Goal: Find specific page/section: Find specific page/section

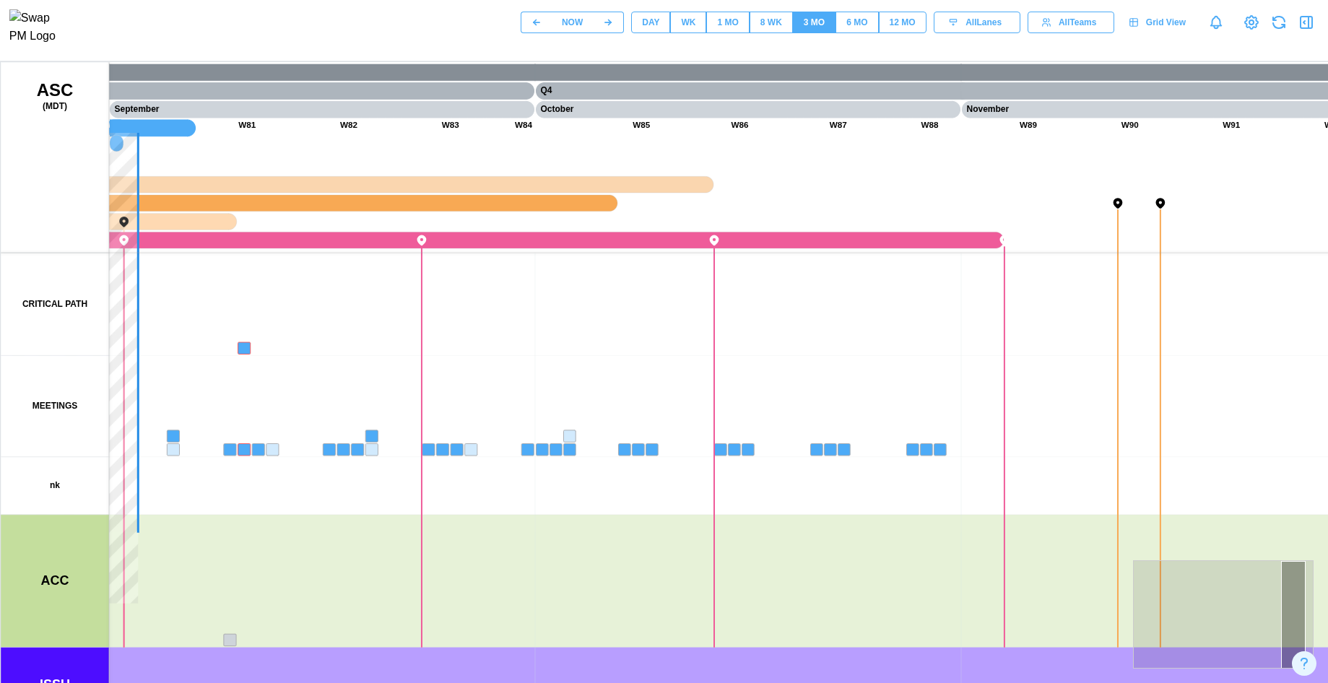
drag, startPoint x: 621, startPoint y: 391, endPoint x: 1126, endPoint y: 385, distance: 505.3
click at [1112, 384] on canvas at bounding box center [694, 423] width 1386 height 722
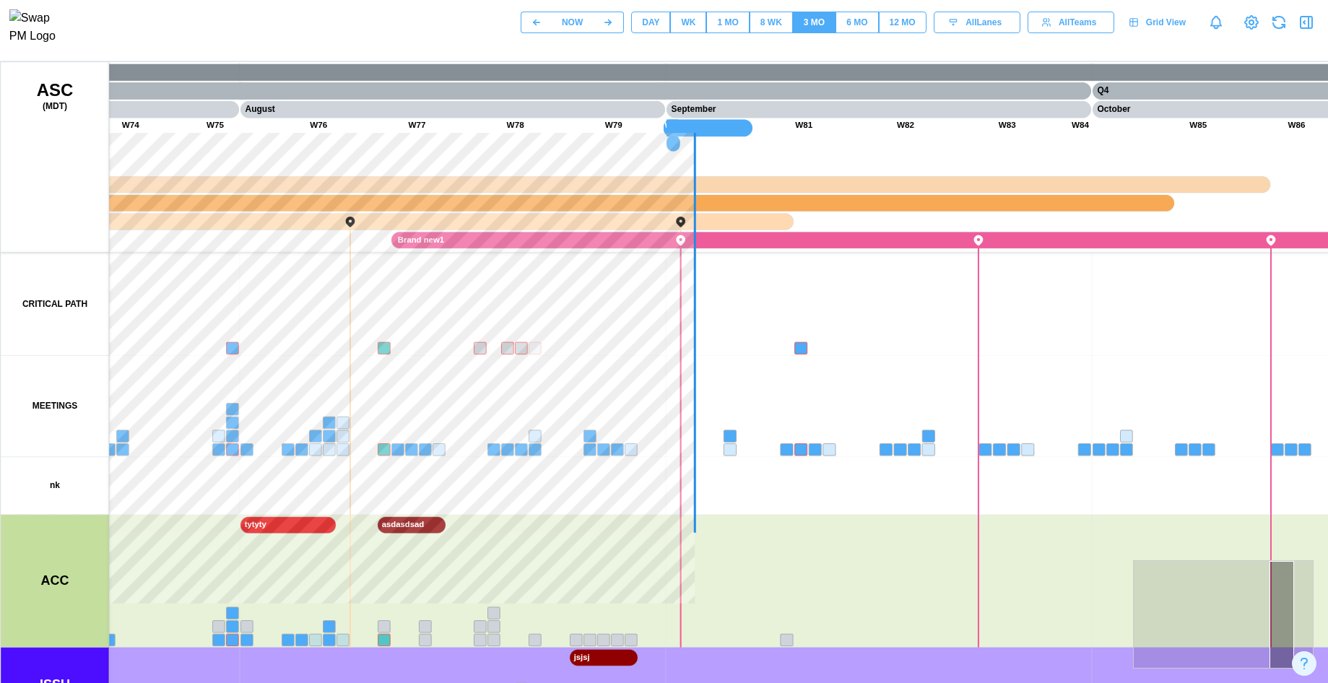
drag, startPoint x: 810, startPoint y: 365, endPoint x: 1052, endPoint y: 411, distance: 246.8
click at [1052, 411] on canvas at bounding box center [694, 423] width 1386 height 722
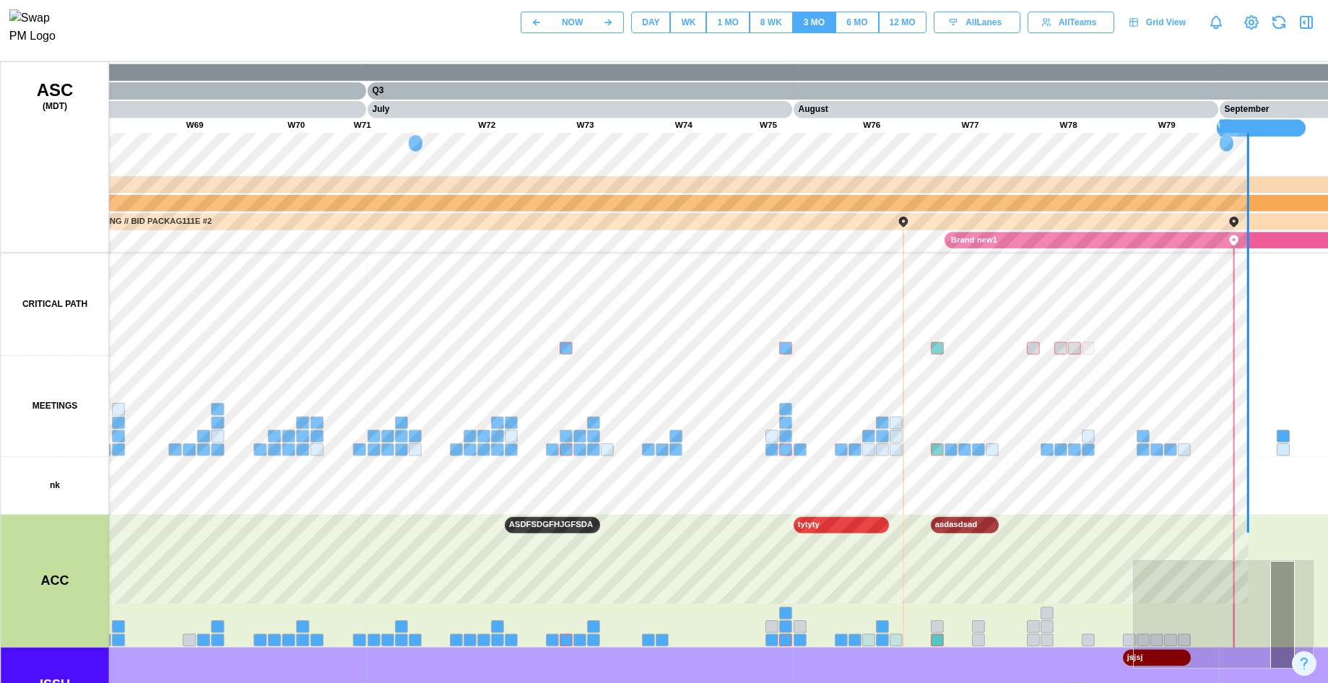
drag, startPoint x: 931, startPoint y: 404, endPoint x: 811, endPoint y: 407, distance: 120.6
click at [811, 407] on canvas at bounding box center [694, 423] width 1386 height 722
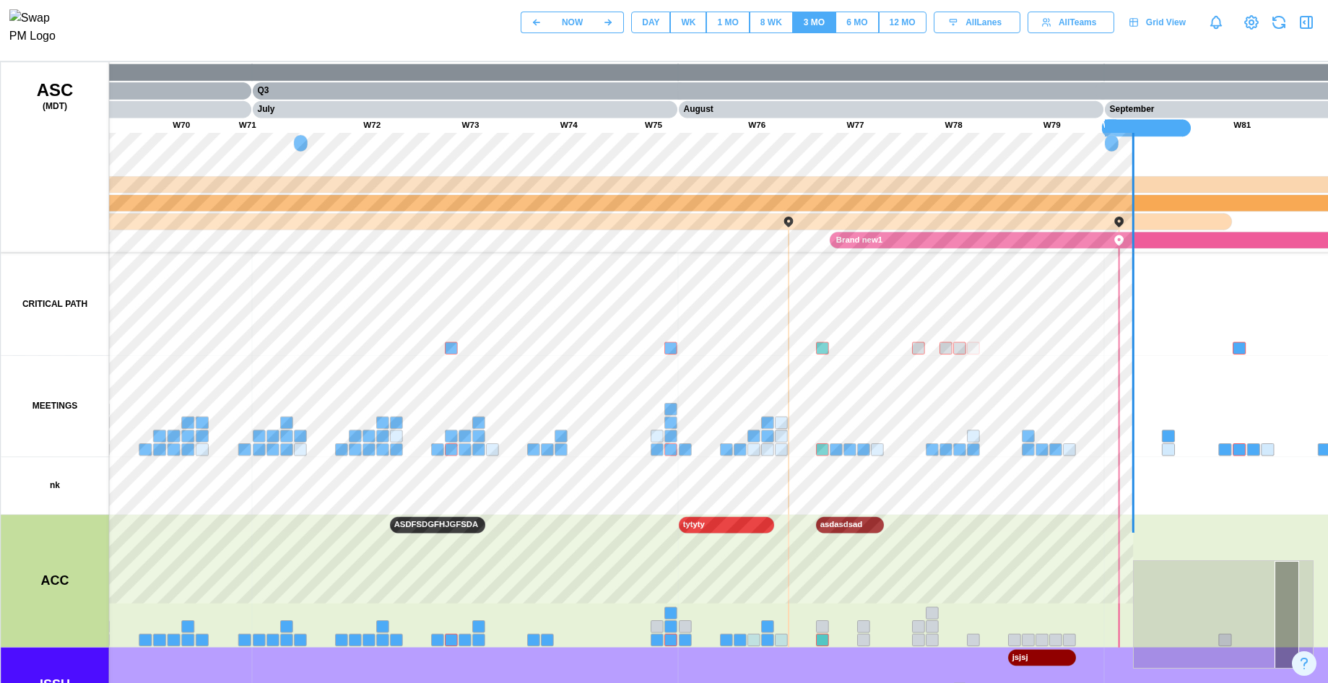
drag, startPoint x: 868, startPoint y: 411, endPoint x: 679, endPoint y: 393, distance: 189.3
click at [681, 398] on canvas at bounding box center [694, 423] width 1386 height 722
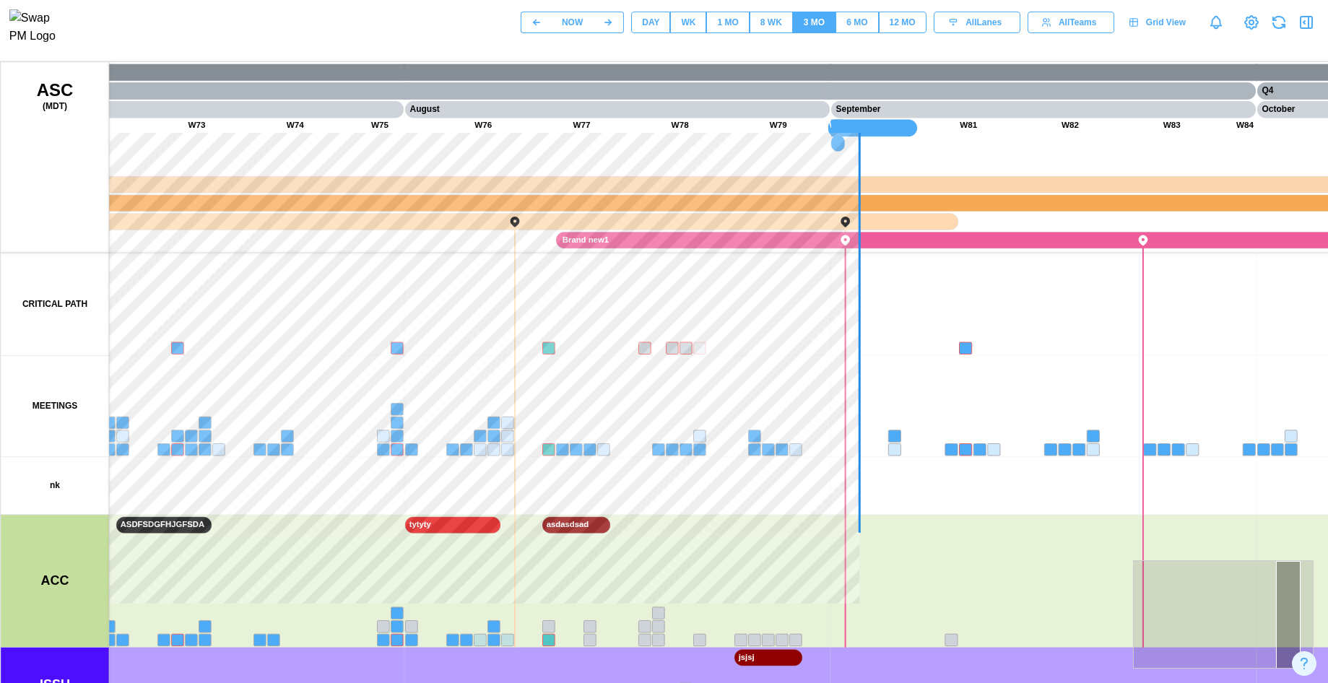
click at [871, 35] on div "NOW DAY WK 1 MO 8 WK 3 MO 6 MO 12 MO All Lanes All Teams Grid View" at bounding box center [923, 22] width 807 height 25
click at [861, 25] on div "6 MO" at bounding box center [856, 23] width 21 height 14
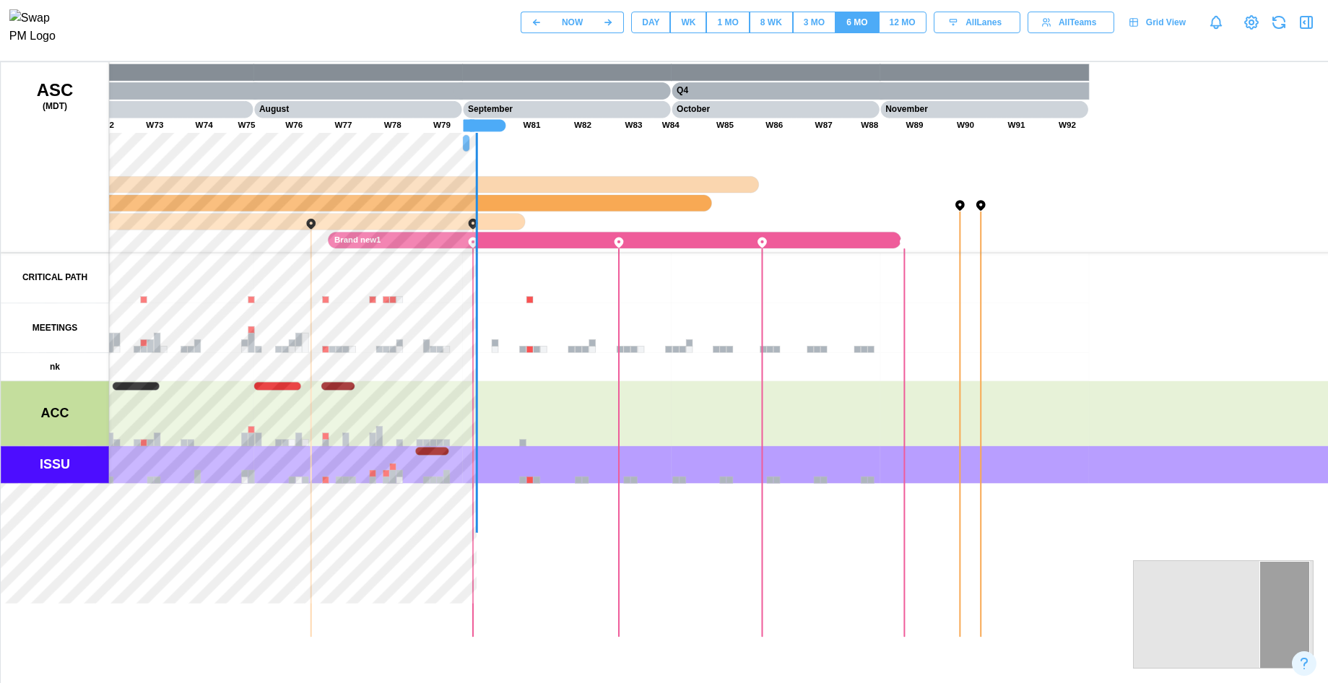
drag, startPoint x: 811, startPoint y: 293, endPoint x: 1109, endPoint y: 329, distance: 300.3
click at [1107, 329] on canvas at bounding box center [694, 423] width 1386 height 722
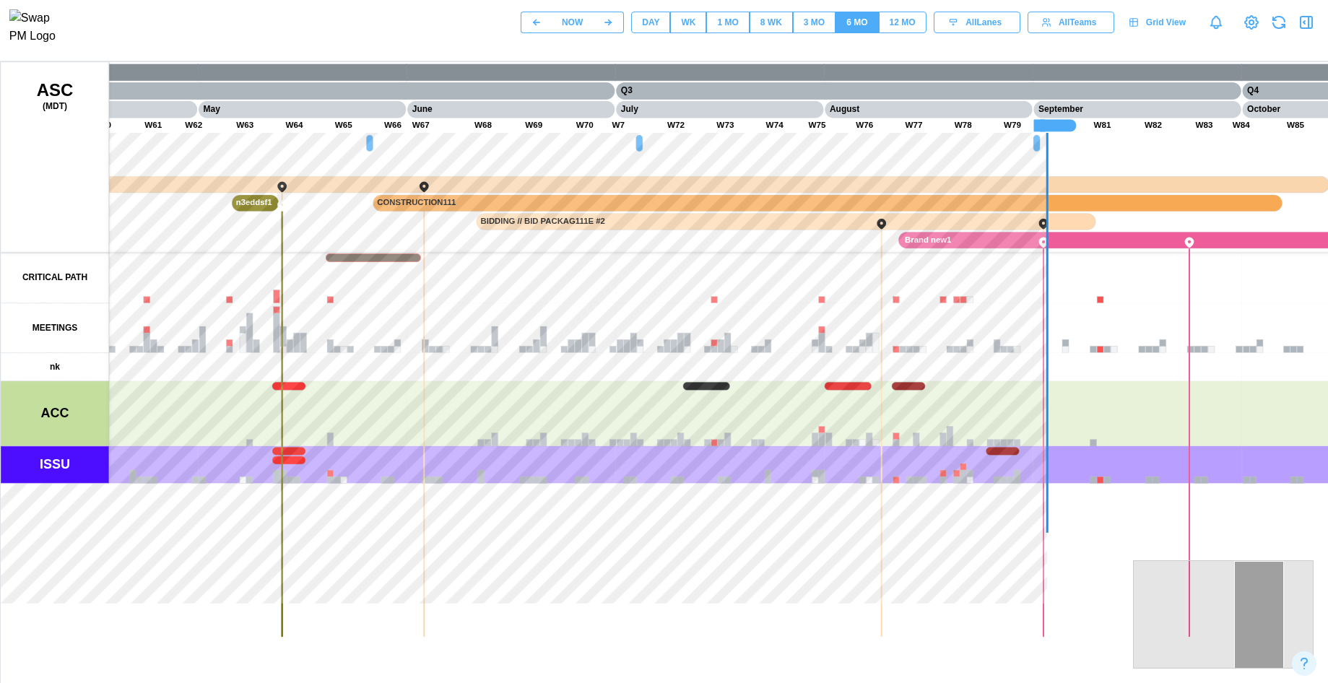
drag, startPoint x: 505, startPoint y: 286, endPoint x: 1060, endPoint y: 355, distance: 560.1
click at [1060, 355] on canvas at bounding box center [694, 423] width 1386 height 722
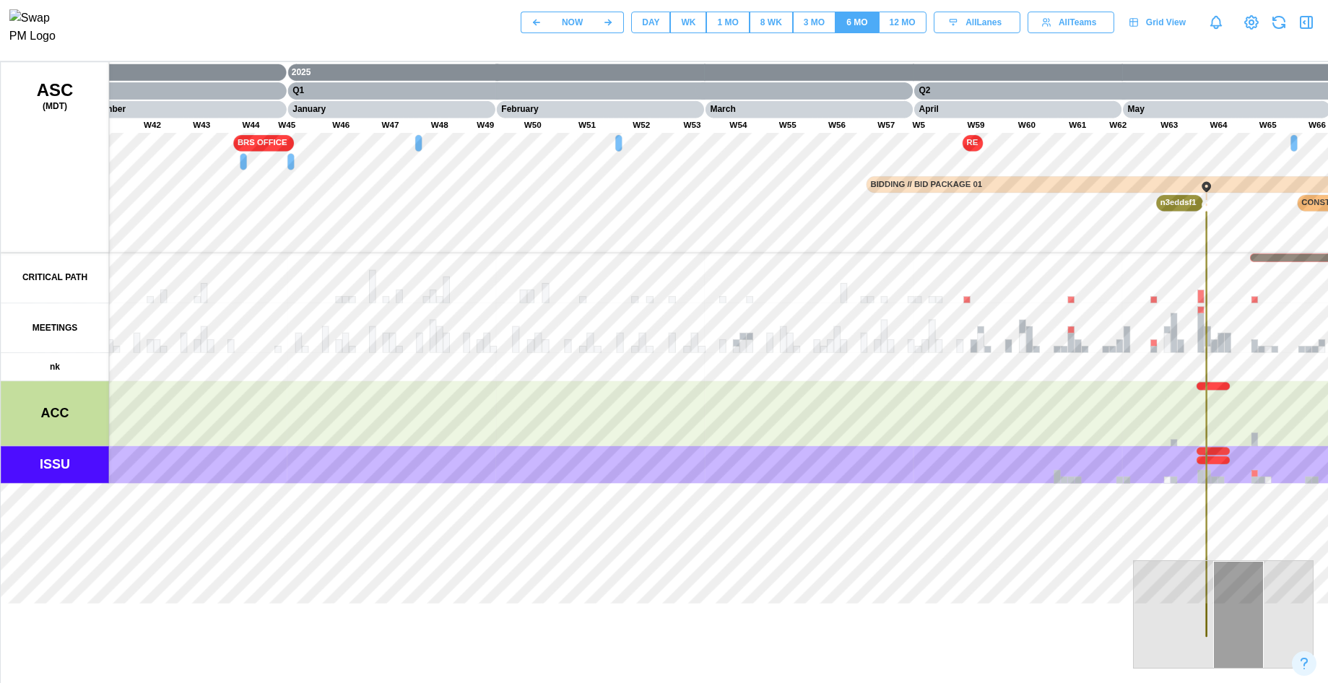
drag, startPoint x: 518, startPoint y: 356, endPoint x: 995, endPoint y: 402, distance: 479.4
click at [995, 402] on canvas at bounding box center [694, 423] width 1386 height 722
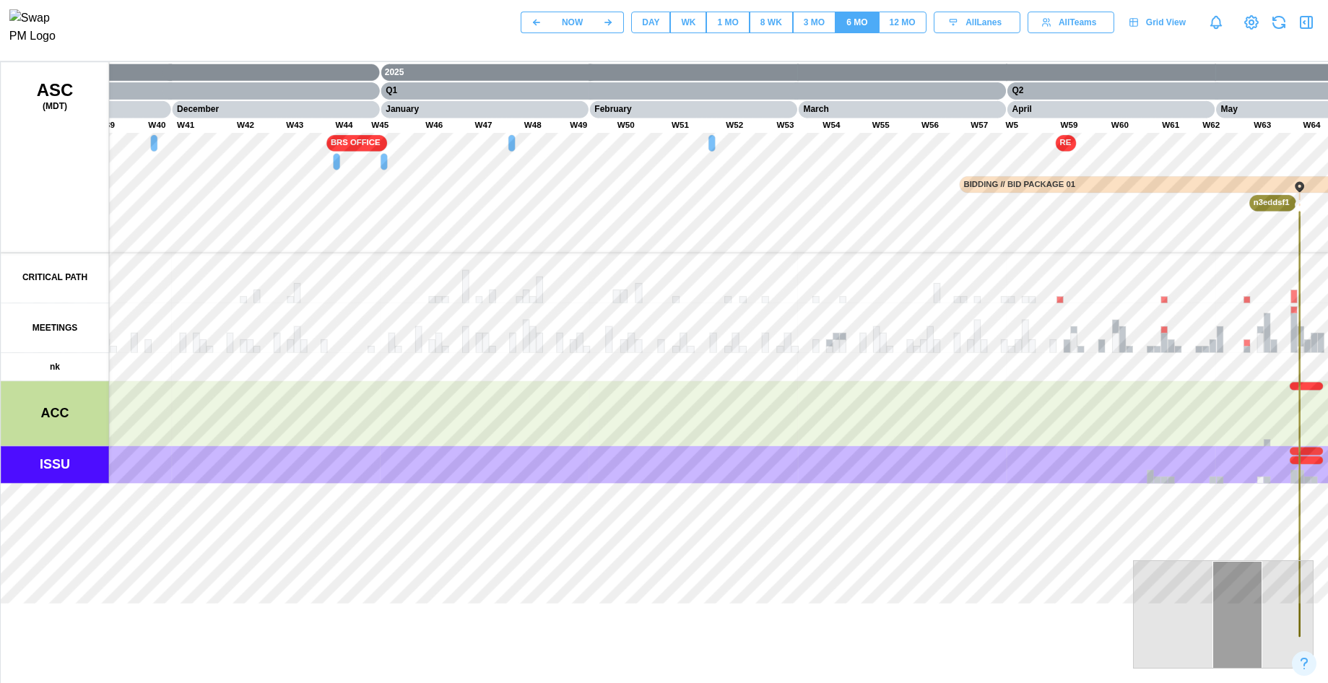
drag, startPoint x: 987, startPoint y: 396, endPoint x: 1118, endPoint y: 396, distance: 131.4
click at [1118, 396] on canvas at bounding box center [694, 423] width 1386 height 722
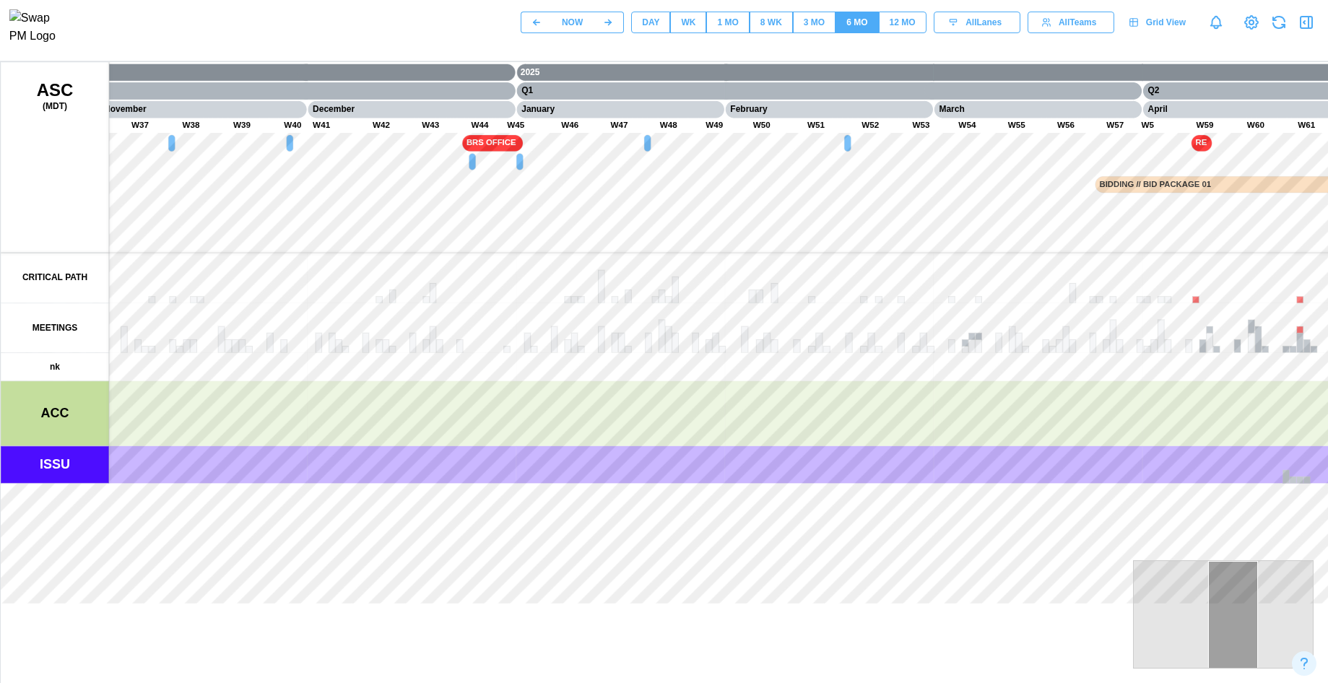
click at [1096, 381] on canvas at bounding box center [694, 423] width 1386 height 722
drag, startPoint x: 670, startPoint y: 319, endPoint x: 986, endPoint y: 370, distance: 320.3
click at [986, 370] on canvas at bounding box center [694, 423] width 1386 height 722
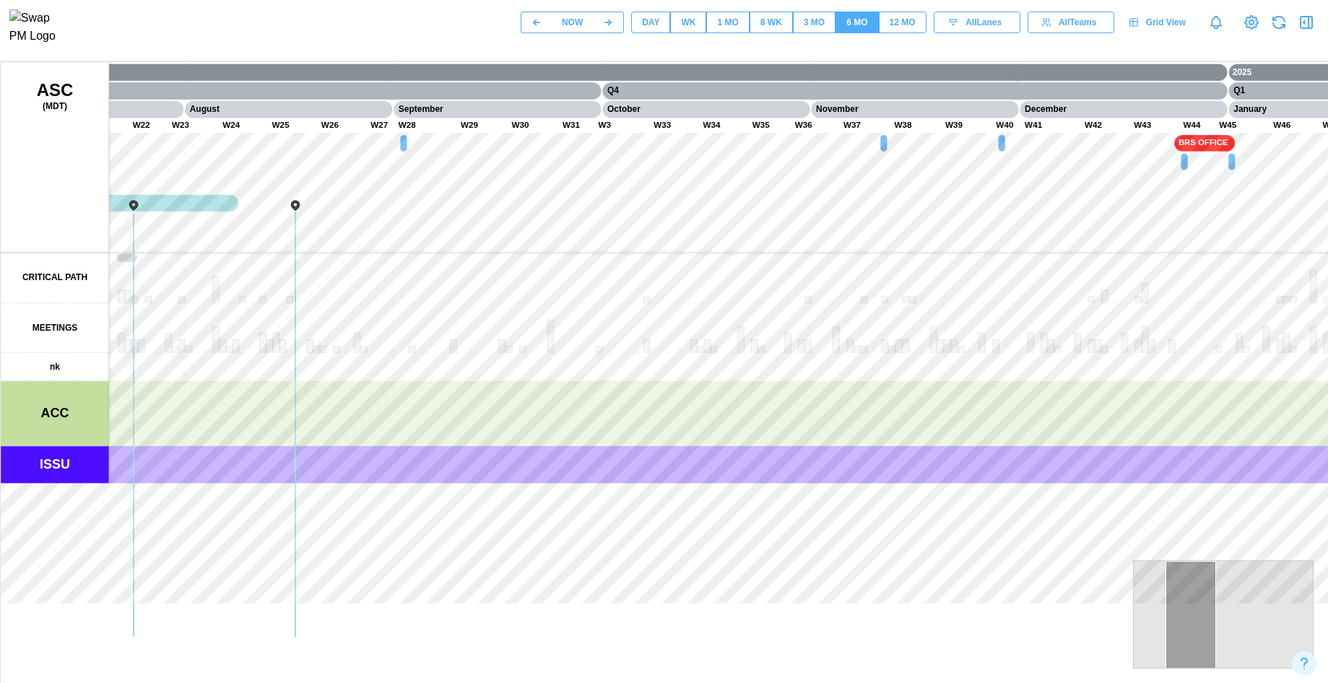
drag, startPoint x: 803, startPoint y: 315, endPoint x: 1048, endPoint y: 322, distance: 244.8
click at [1045, 322] on canvas at bounding box center [694, 423] width 1386 height 722
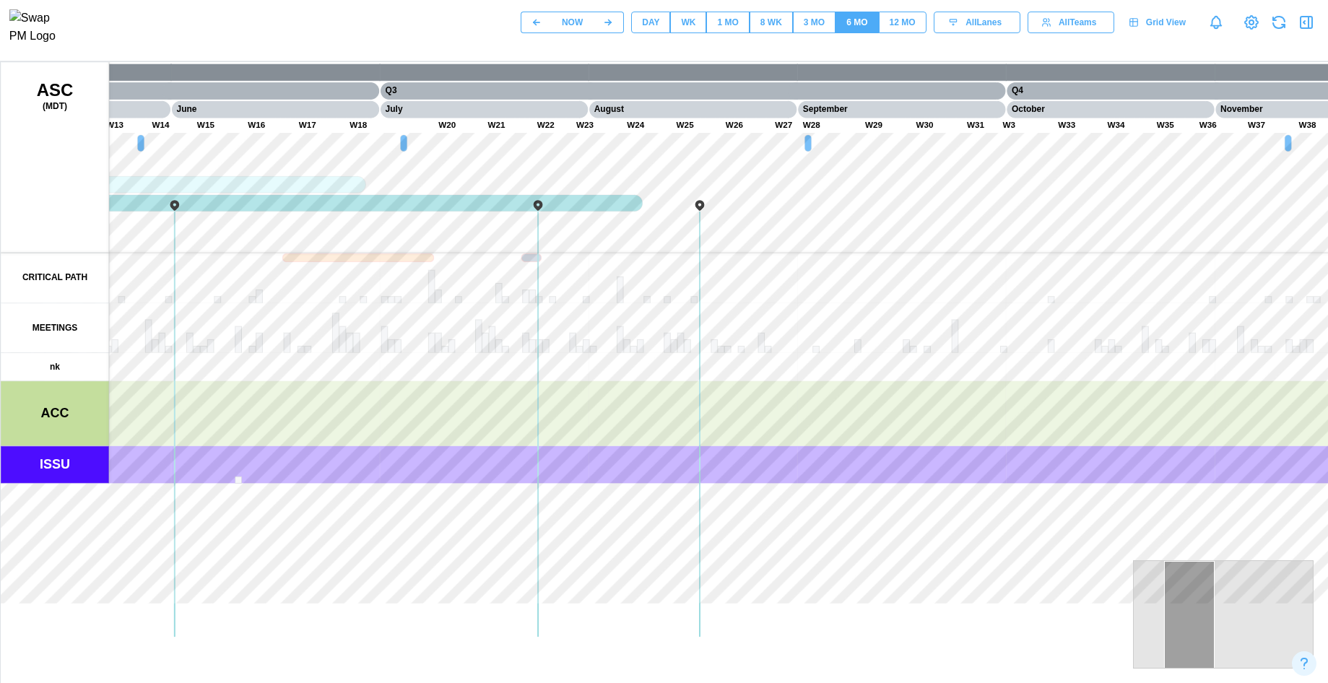
drag, startPoint x: 529, startPoint y: 271, endPoint x: 1000, endPoint y: 380, distance: 483.1
click at [1000, 380] on canvas at bounding box center [694, 423] width 1386 height 722
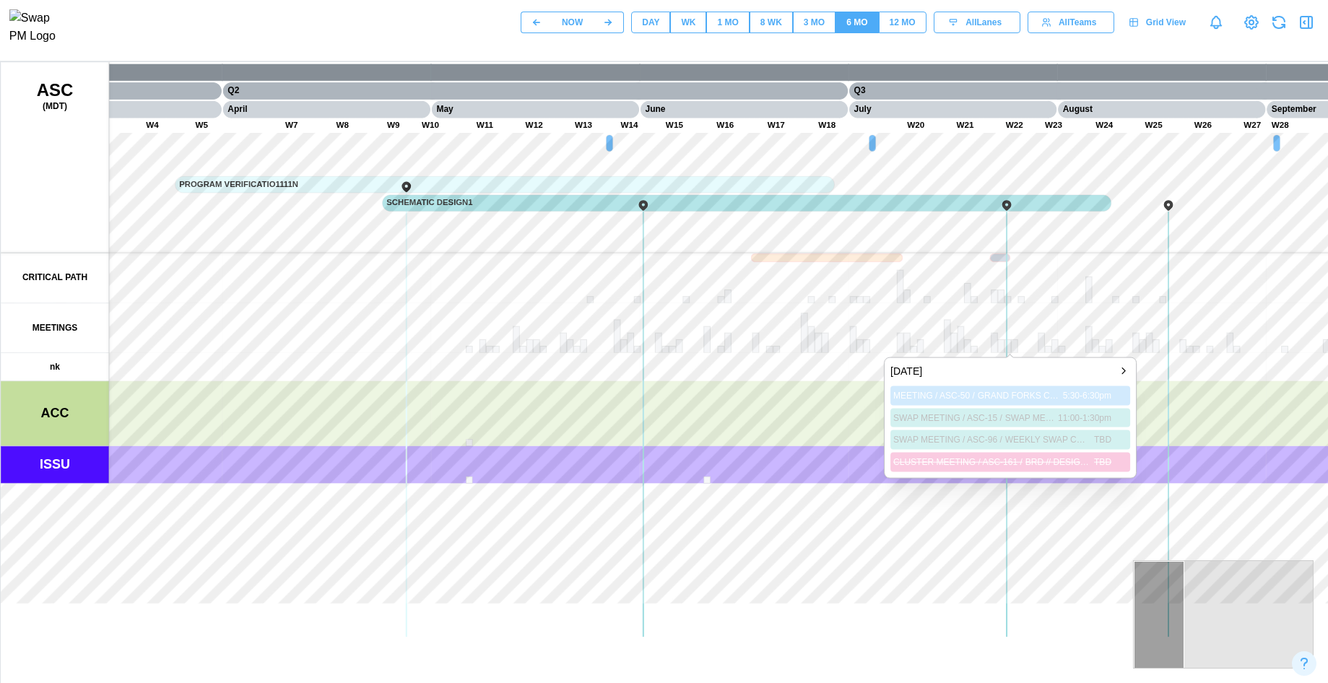
drag, startPoint x: 709, startPoint y: 334, endPoint x: 1167, endPoint y: 366, distance: 458.8
click at [1143, 366] on canvas at bounding box center [694, 423] width 1386 height 722
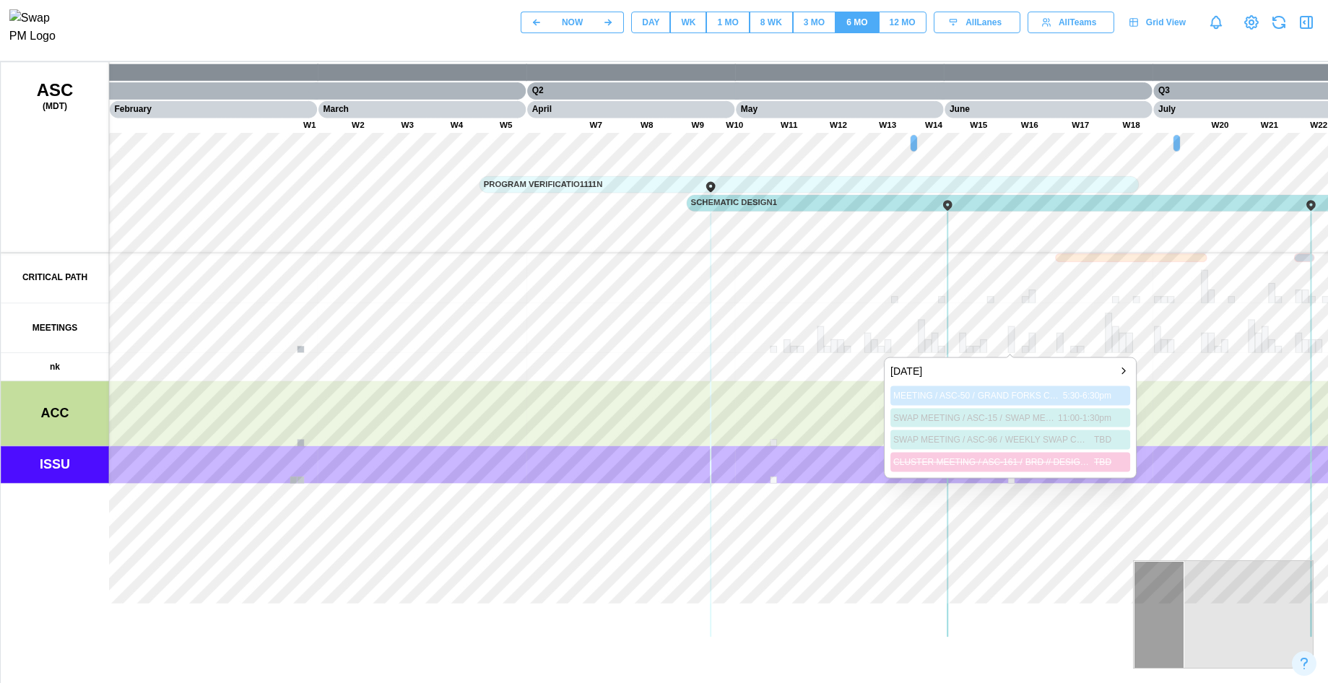
drag, startPoint x: 676, startPoint y: 315, endPoint x: 1152, endPoint y: 325, distance: 476.5
click at [1142, 325] on canvas at bounding box center [694, 423] width 1386 height 722
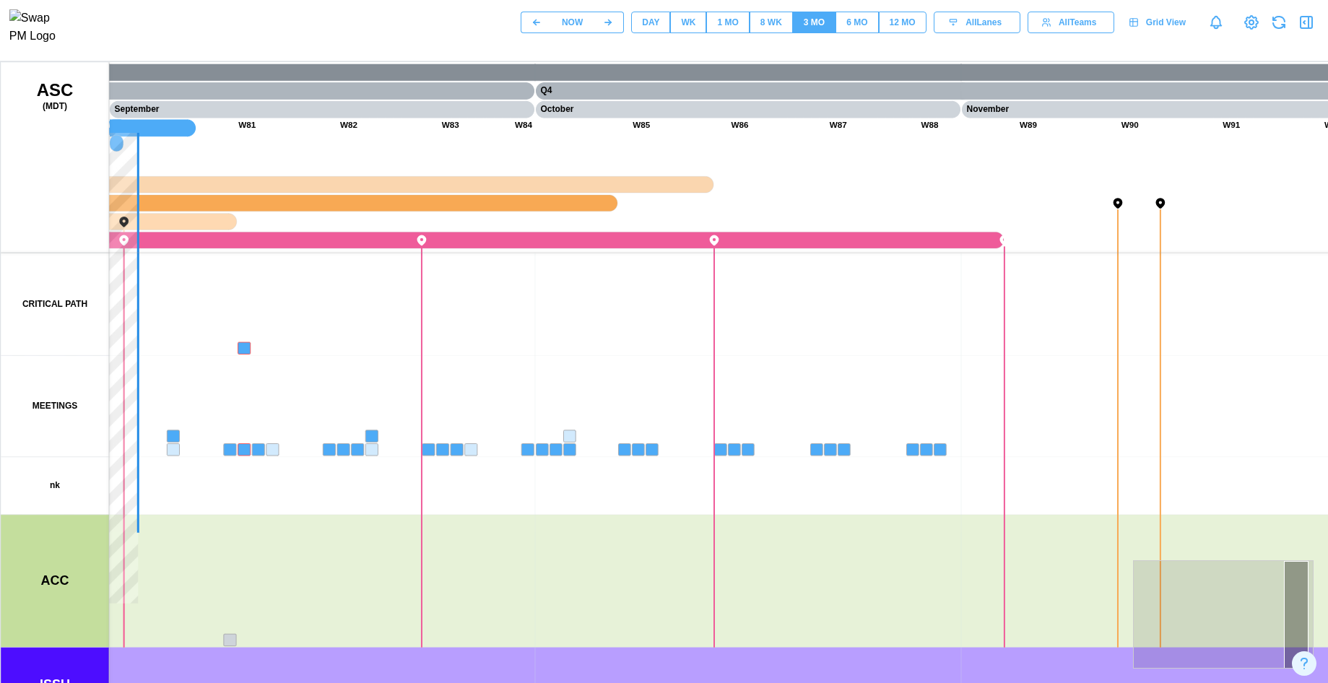
drag, startPoint x: 649, startPoint y: 456, endPoint x: 1128, endPoint y: 471, distance: 479.6
click at [1167, 461] on canvas at bounding box center [694, 423] width 1386 height 722
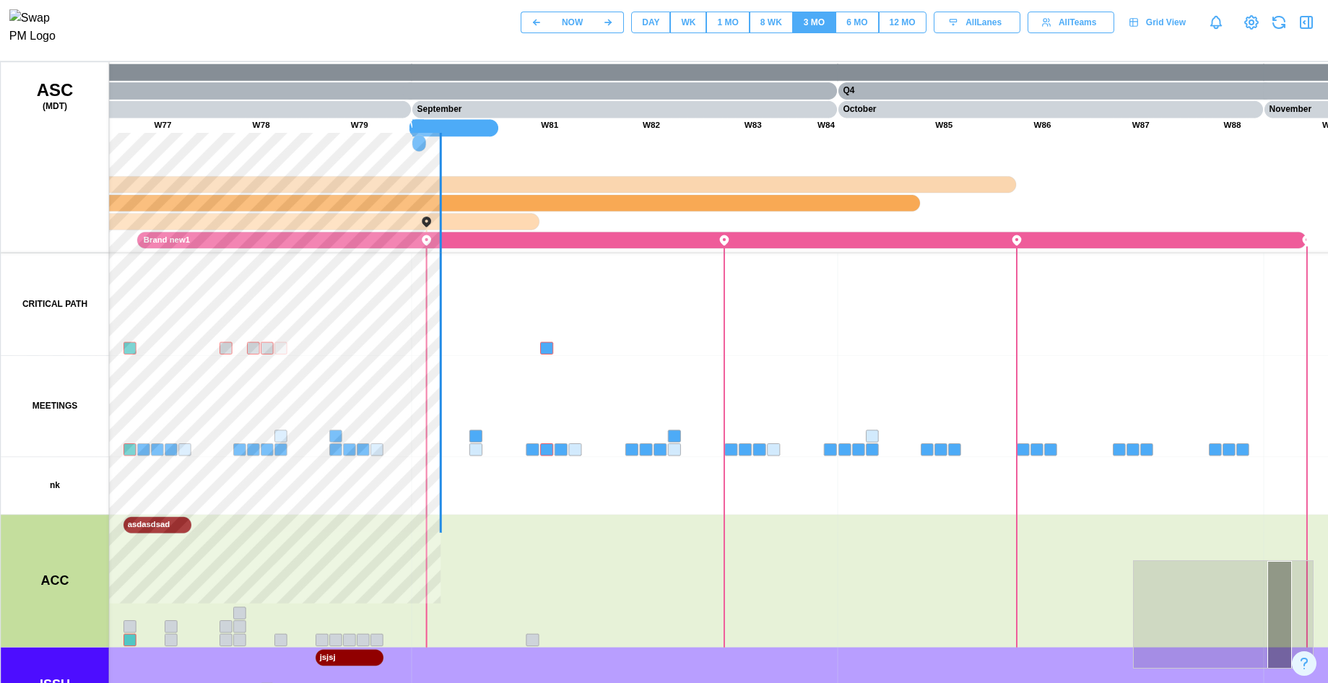
drag, startPoint x: 494, startPoint y: 475, endPoint x: 951, endPoint y: 448, distance: 458.5
click at [951, 448] on canvas at bounding box center [694, 423] width 1386 height 722
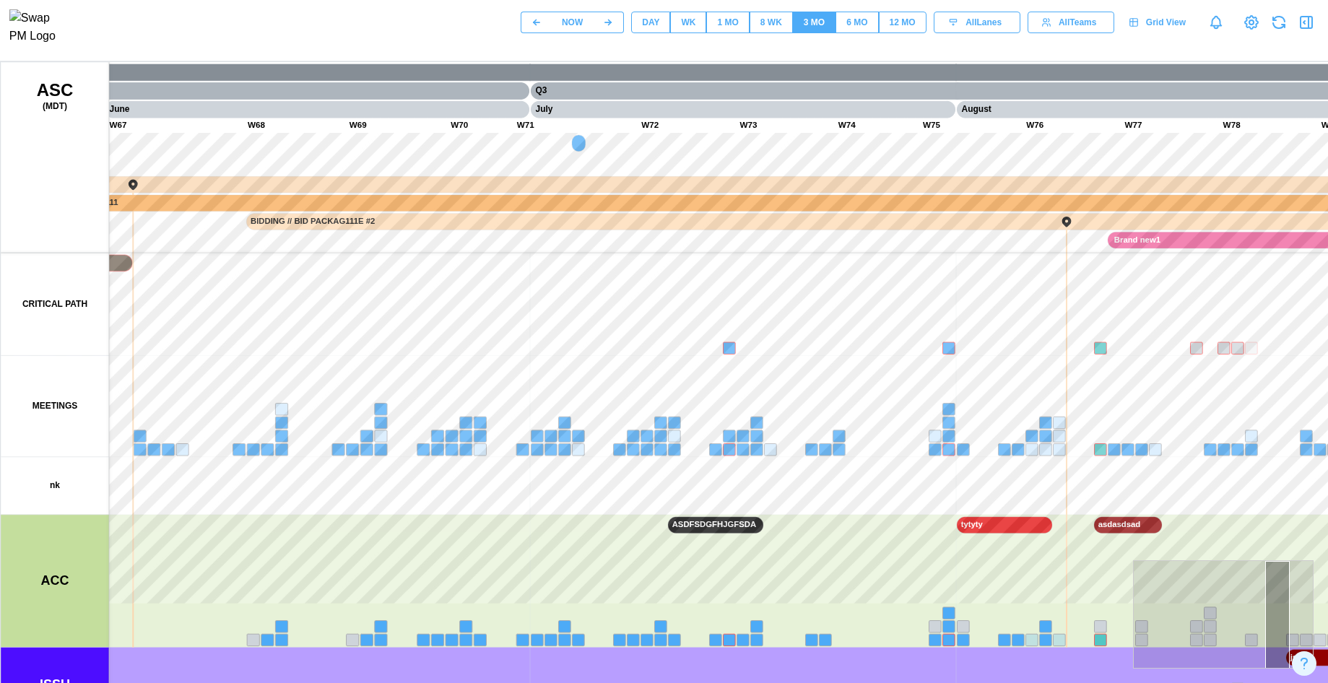
drag, startPoint x: 332, startPoint y: 393, endPoint x: 344, endPoint y: 310, distance: 83.8
click at [343, 321] on canvas at bounding box center [694, 423] width 1386 height 722
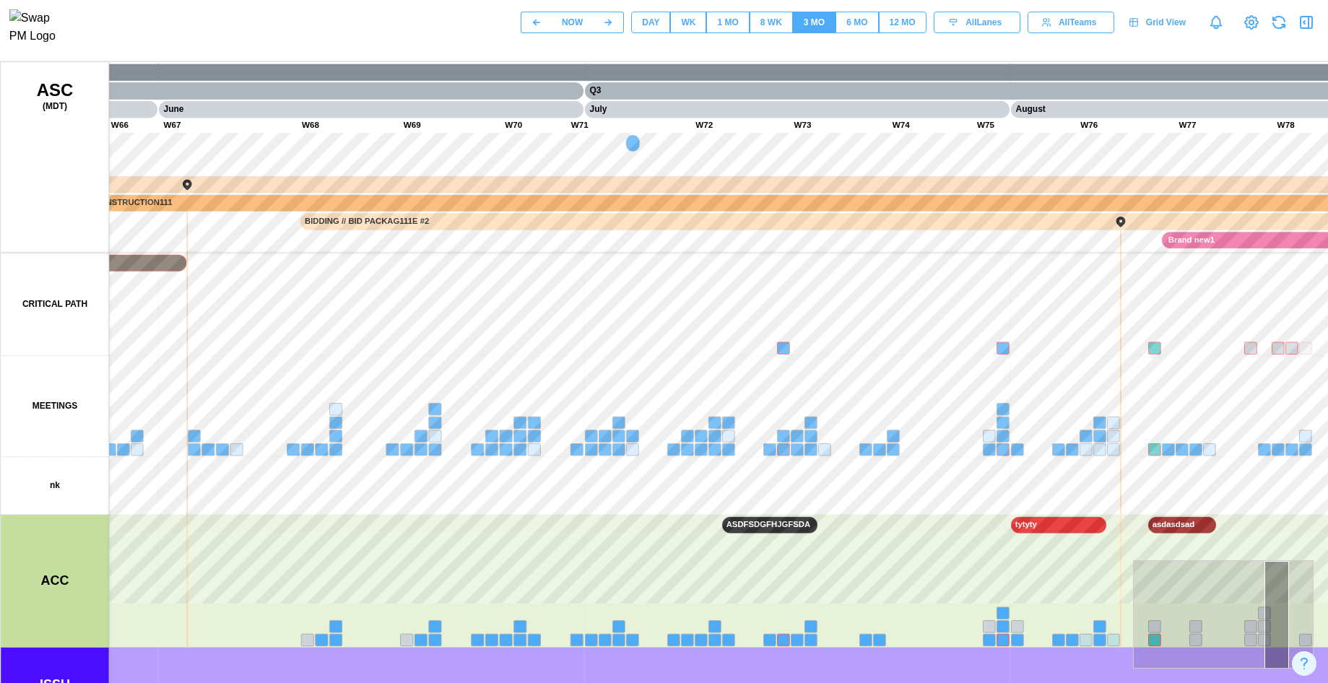
drag, startPoint x: 392, startPoint y: 394, endPoint x: 394, endPoint y: 339, distance: 55.6
click at [385, 349] on canvas at bounding box center [694, 423] width 1386 height 722
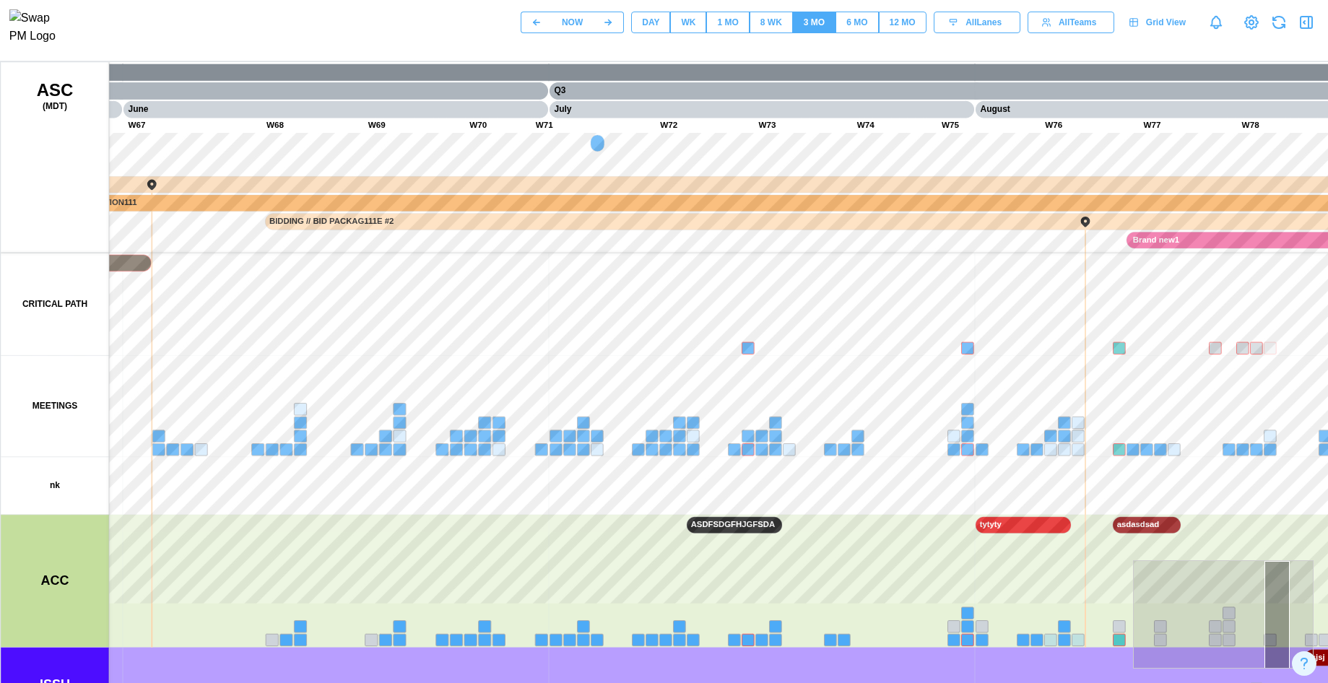
drag, startPoint x: 646, startPoint y: 530, endPoint x: 458, endPoint y: 506, distance: 189.2
click at [472, 517] on canvas at bounding box center [694, 423] width 1386 height 722
drag, startPoint x: 431, startPoint y: 577, endPoint x: 425, endPoint y: 502, distance: 74.6
click at [432, 524] on canvas at bounding box center [694, 423] width 1386 height 722
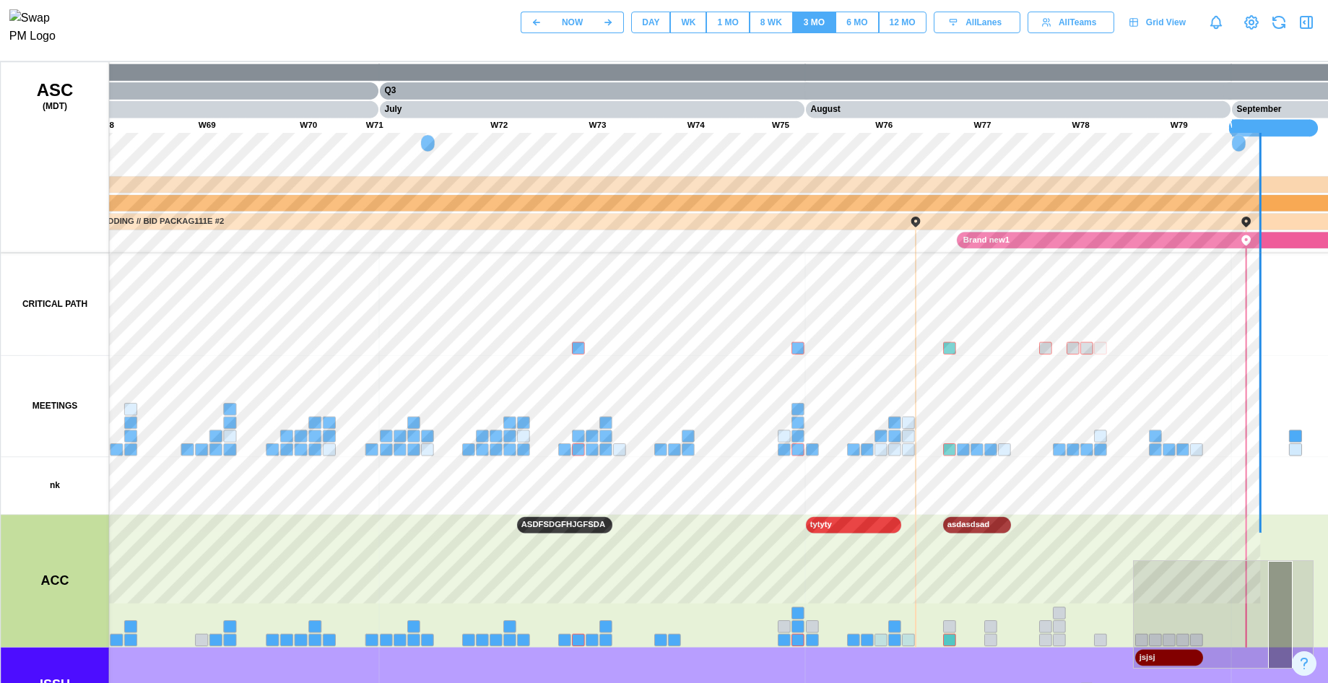
click at [690, 26] on div "WK" at bounding box center [688, 23] width 14 height 14
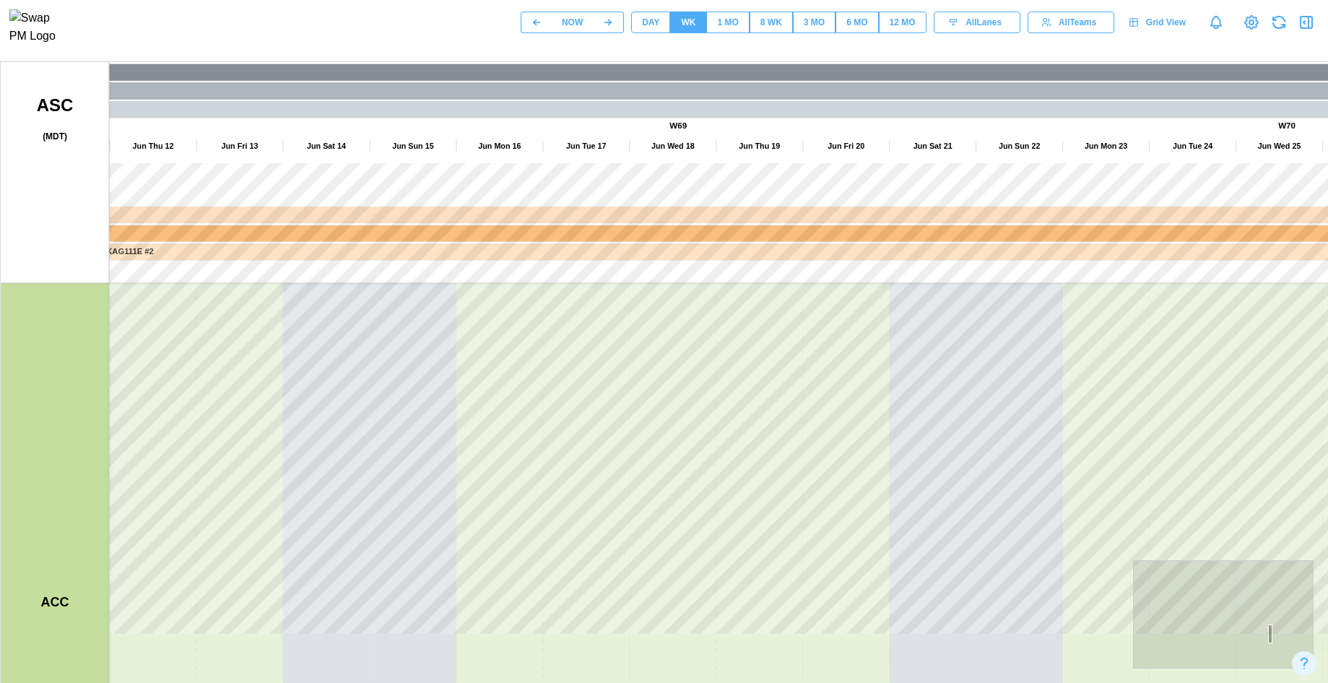
drag, startPoint x: 258, startPoint y: 620, endPoint x: 259, endPoint y: 473, distance: 147.3
click at [259, 481] on canvas at bounding box center [694, 423] width 1386 height 722
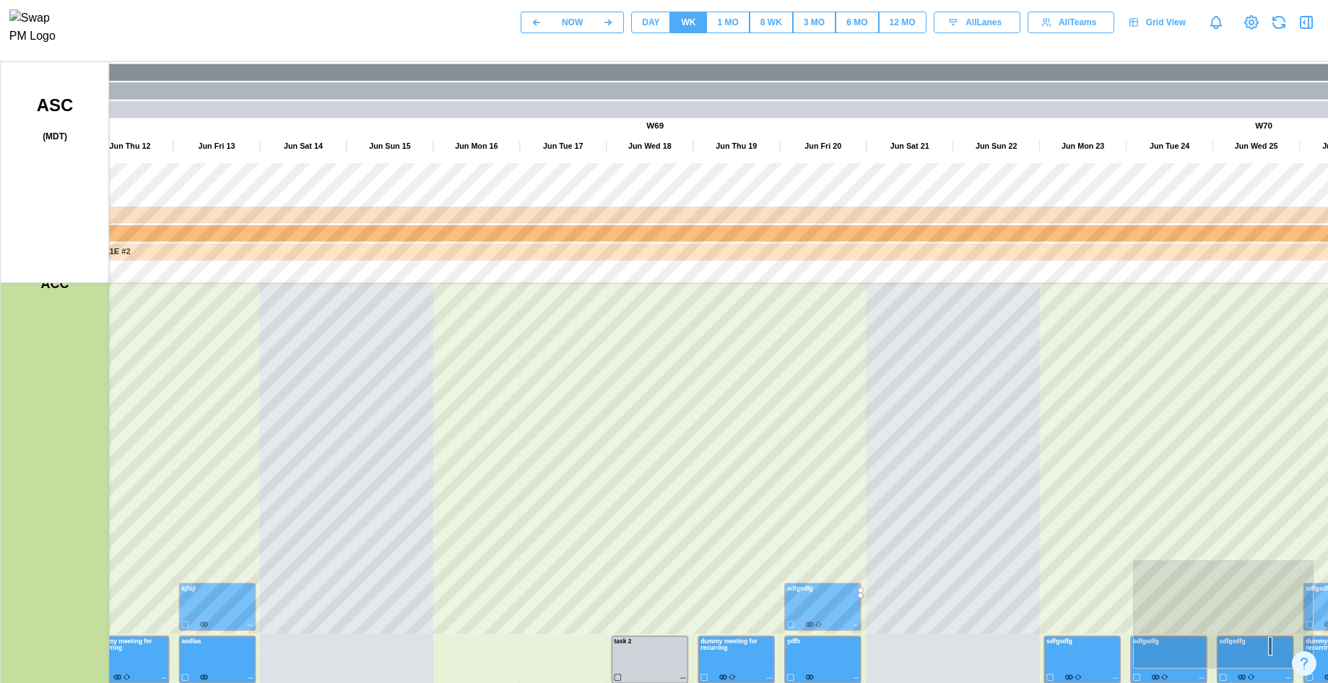
drag, startPoint x: 257, startPoint y: 487, endPoint x: 243, endPoint y: 223, distance: 264.6
click at [245, 227] on canvas at bounding box center [694, 423] width 1386 height 722
drag, startPoint x: 313, startPoint y: 359, endPoint x: 310, endPoint y: 305, distance: 53.5
click at [313, 286] on canvas at bounding box center [694, 423] width 1386 height 722
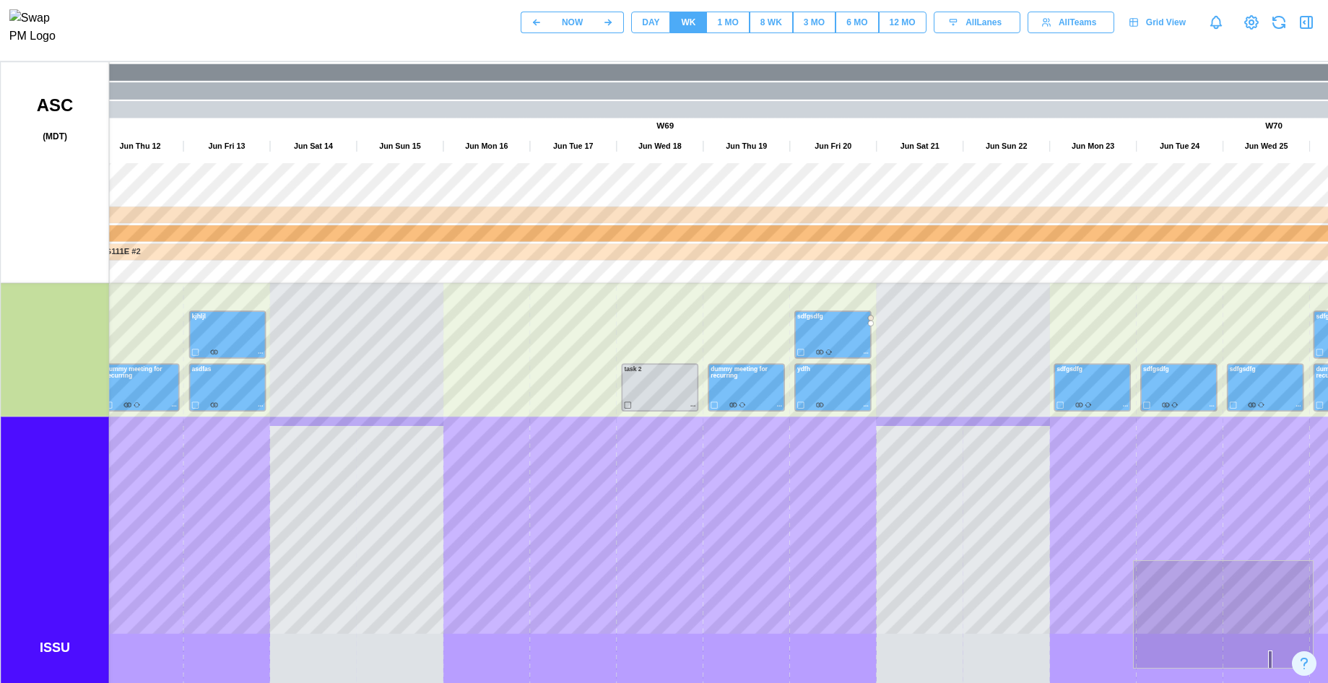
drag, startPoint x: 338, startPoint y: 422, endPoint x: 357, endPoint y: 292, distance: 132.0
click at [356, 309] on canvas at bounding box center [694, 423] width 1386 height 722
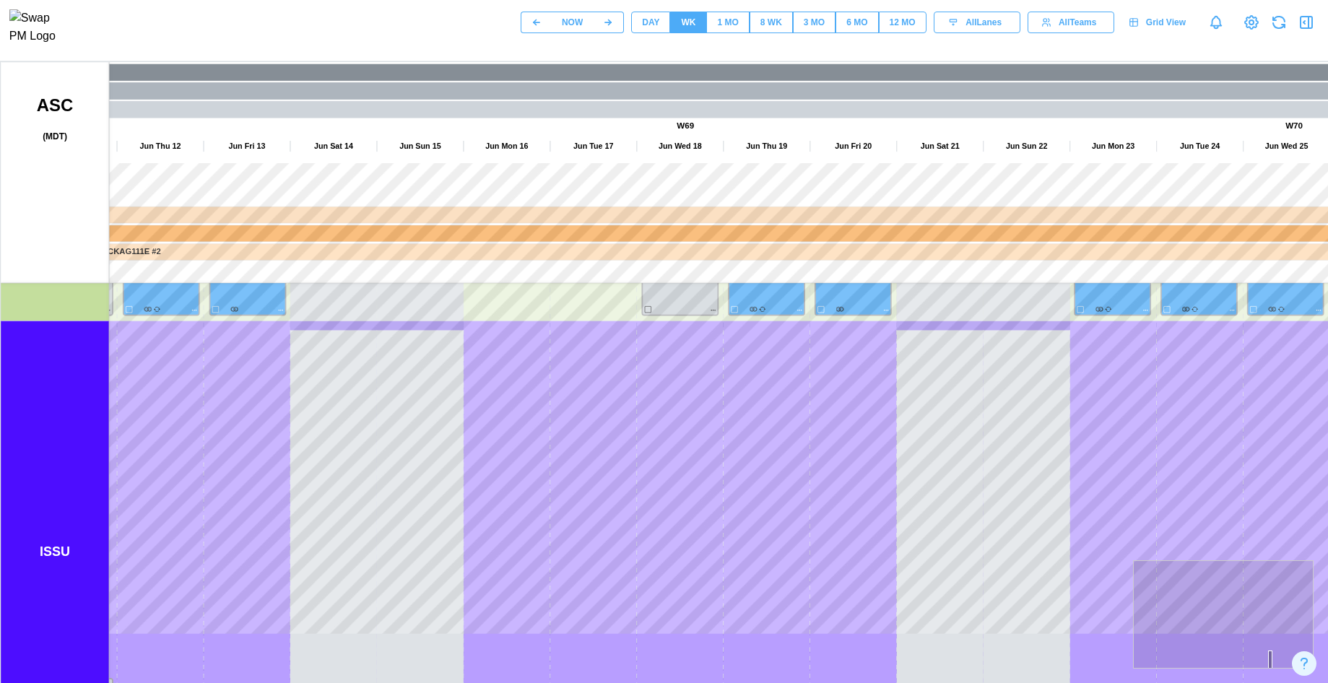
click at [639, 22] on button "DAY" at bounding box center [650, 23] width 39 height 22
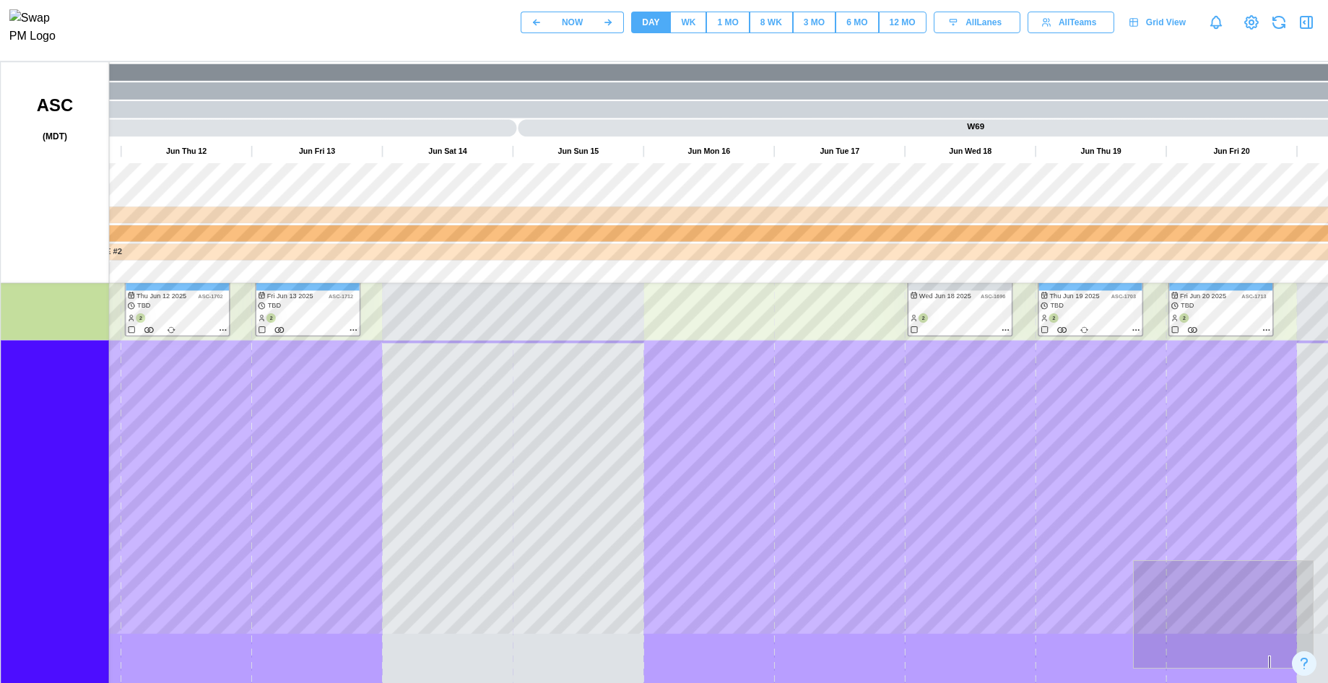
drag, startPoint x: 399, startPoint y: 533, endPoint x: 404, endPoint y: 255, distance: 278.0
click at [406, 258] on canvas at bounding box center [694, 423] width 1386 height 722
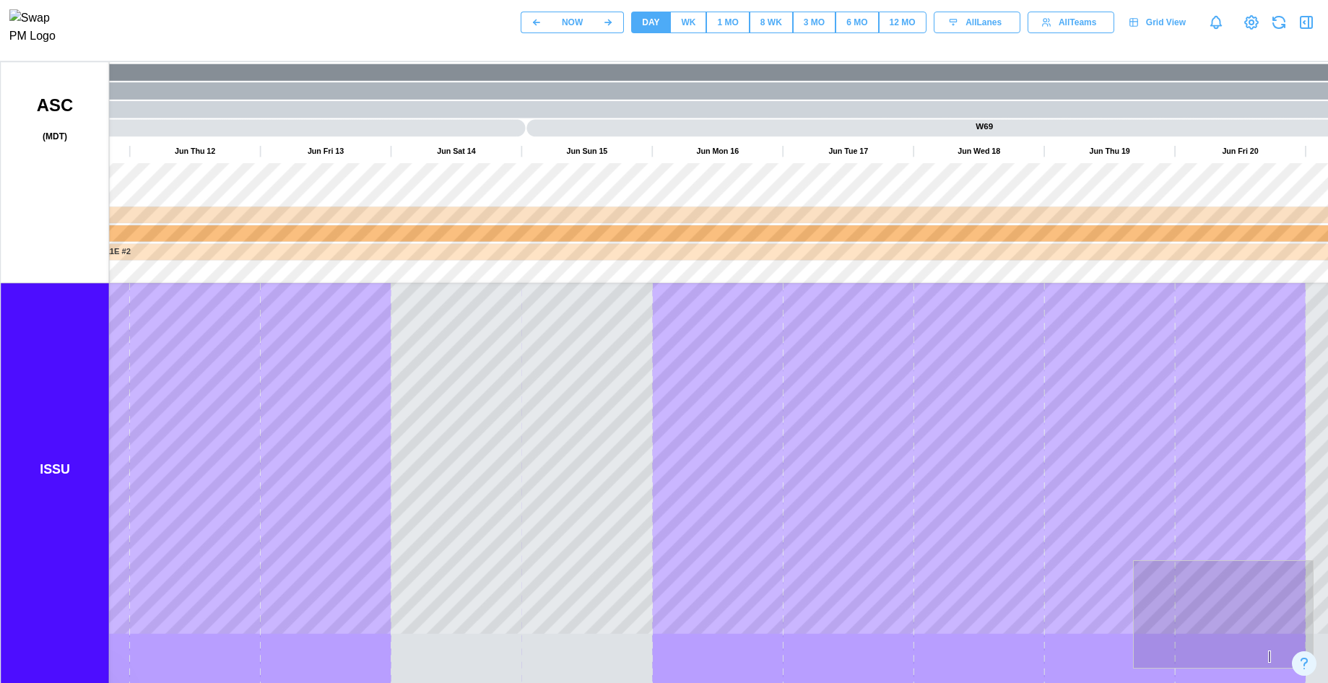
drag, startPoint x: 348, startPoint y: 552, endPoint x: 372, endPoint y: 484, distance: 72.2
click at [363, 682] on html "NOW DAY WK 1 MO 8 WK 3 MO 6 MO 12 MO All Lanes All Teams Grid View" at bounding box center [664, 391] width 1328 height 783
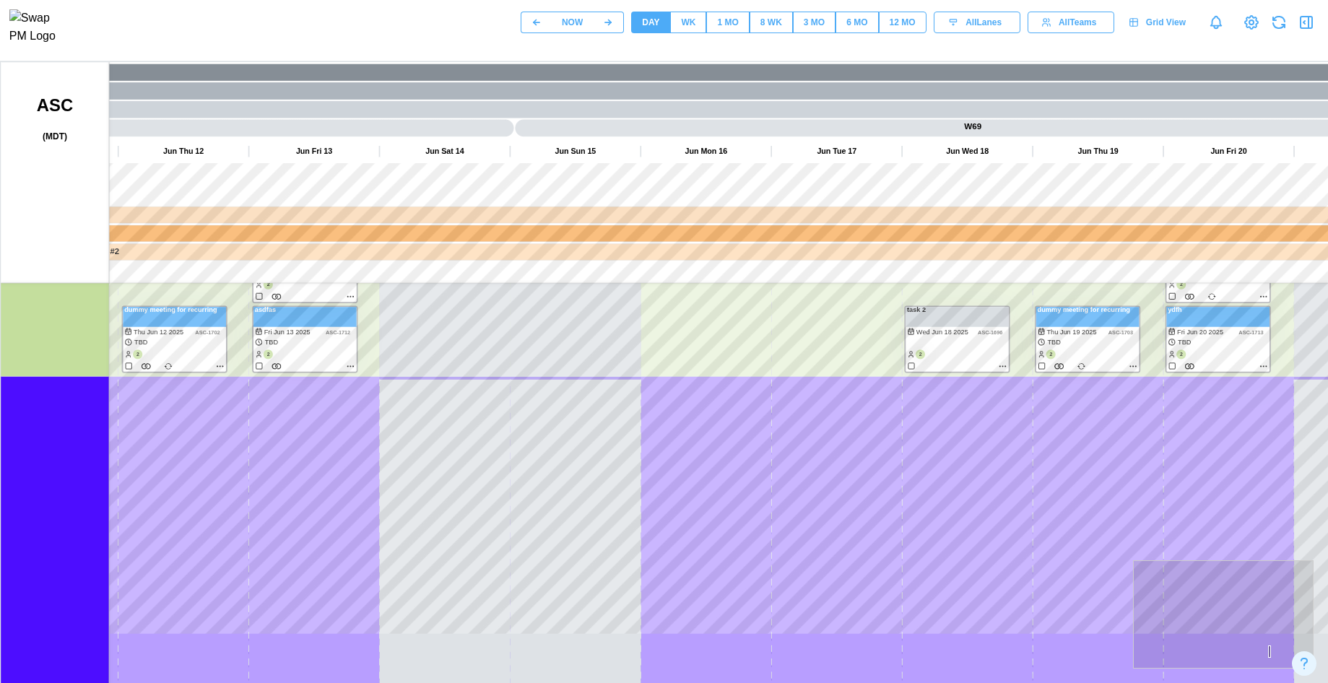
drag, startPoint x: 372, startPoint y: 583, endPoint x: 445, endPoint y: 622, distance: 83.0
click at [429, 682] on html "NOW DAY WK 1 MO 8 WK 3 MO 6 MO 12 MO All Lanes All Teams Grid View" at bounding box center [664, 391] width 1328 height 783
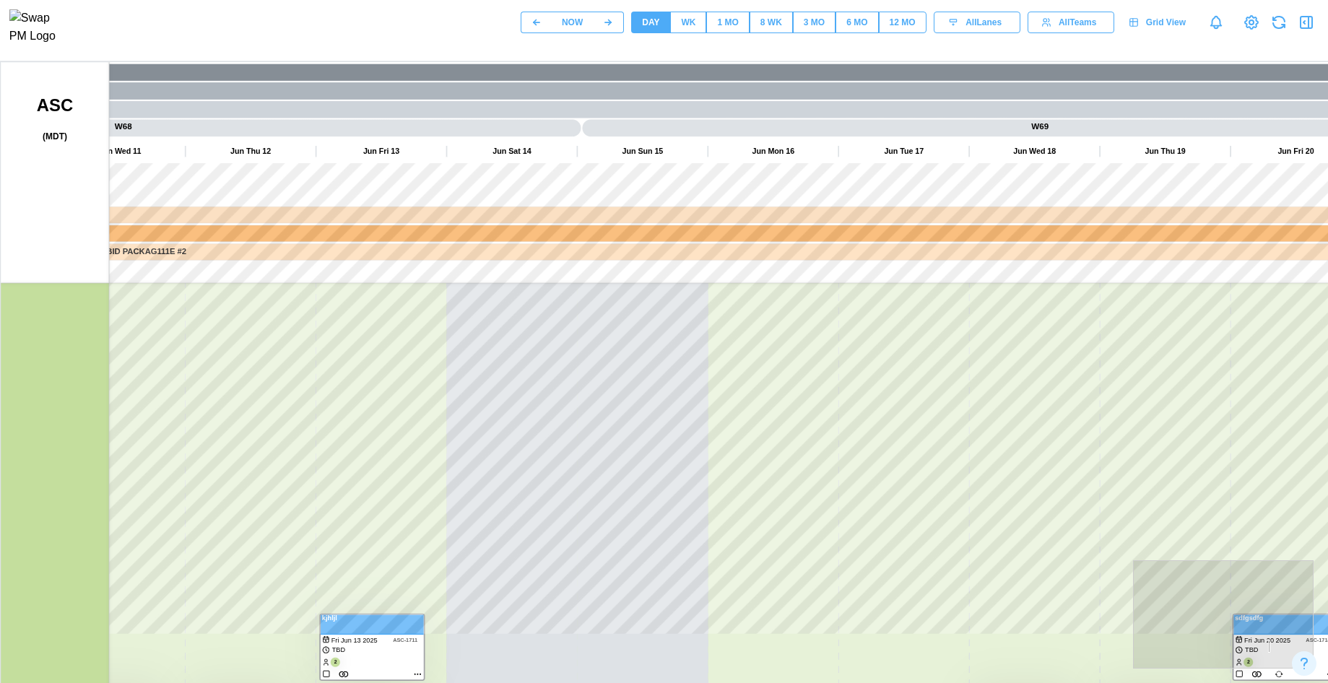
drag, startPoint x: 469, startPoint y: 502, endPoint x: 557, endPoint y: 653, distance: 173.7
click at [536, 682] on html "NOW DAY WK 1 MO 8 WK 3 MO 6 MO 12 MO All Lanes All Teams Grid View" at bounding box center [664, 391] width 1328 height 783
drag, startPoint x: 530, startPoint y: 512, endPoint x: 607, endPoint y: 636, distance: 146.2
click at [600, 635] on canvas at bounding box center [694, 423] width 1386 height 722
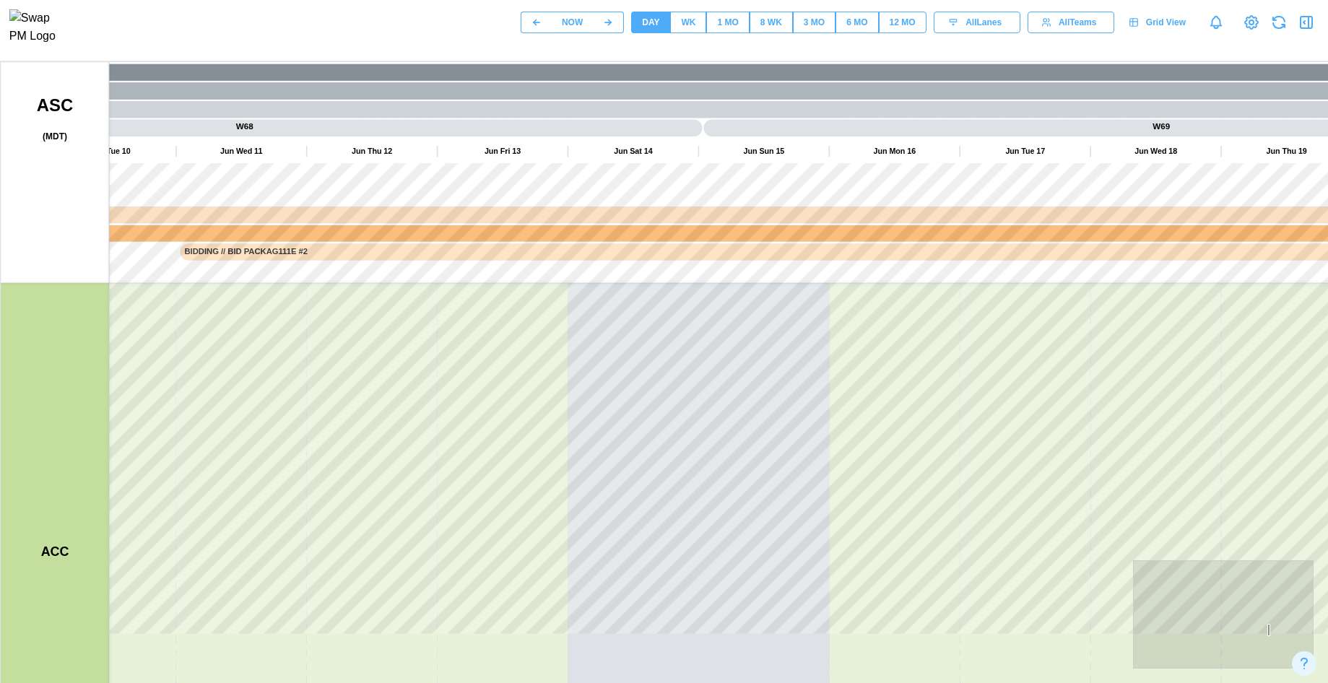
drag, startPoint x: 515, startPoint y: 373, endPoint x: 575, endPoint y: 627, distance: 261.1
click at [565, 639] on canvas at bounding box center [694, 423] width 1386 height 722
drag, startPoint x: 477, startPoint y: 592, endPoint x: 534, endPoint y: 431, distance: 170.8
click at [500, 650] on canvas at bounding box center [694, 423] width 1386 height 722
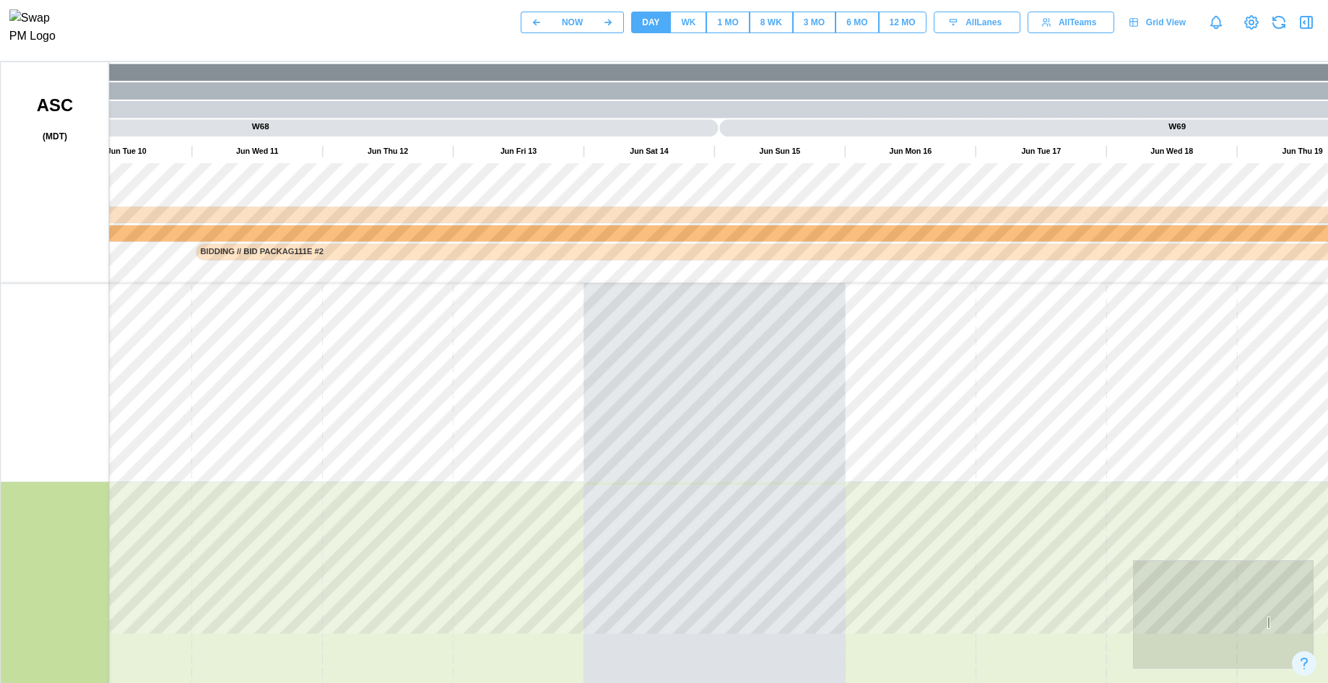
drag, startPoint x: 489, startPoint y: 676, endPoint x: 525, endPoint y: 643, distance: 48.6
click at [494, 679] on canvas at bounding box center [694, 423] width 1386 height 722
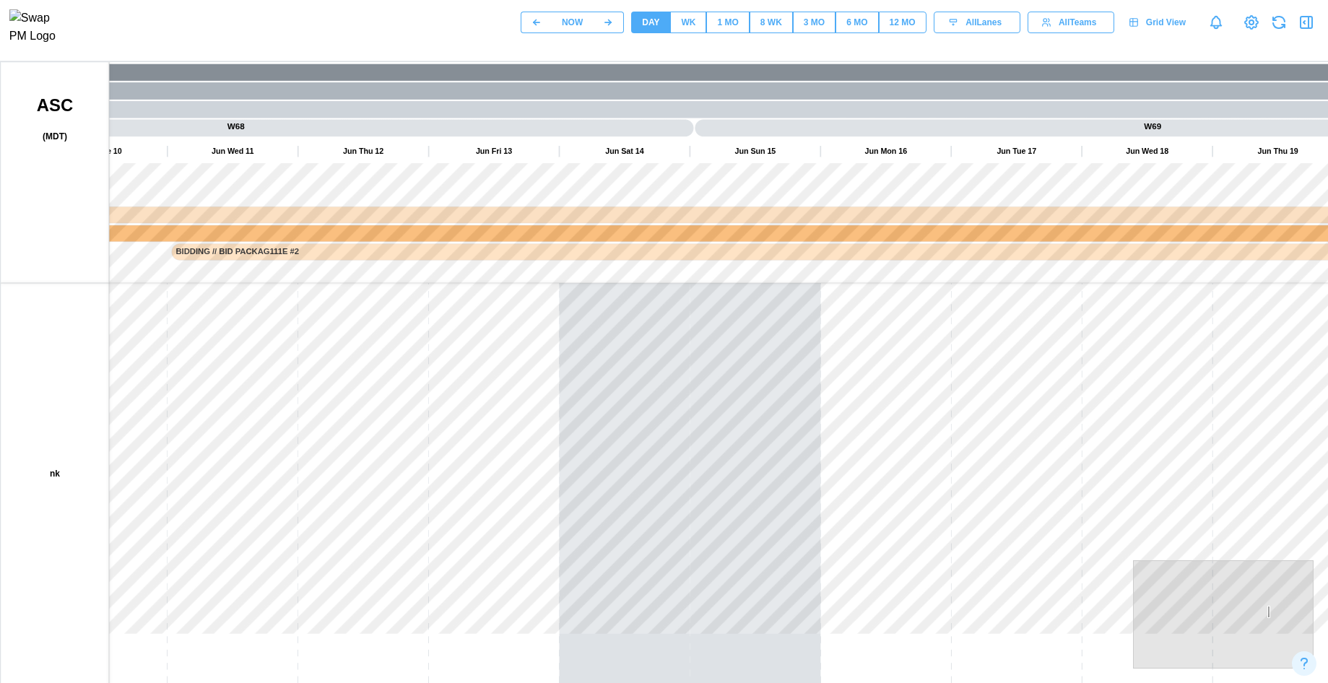
drag, startPoint x: 500, startPoint y: 518, endPoint x: 583, endPoint y: 573, distance: 99.9
click at [570, 606] on canvas at bounding box center [694, 423] width 1386 height 722
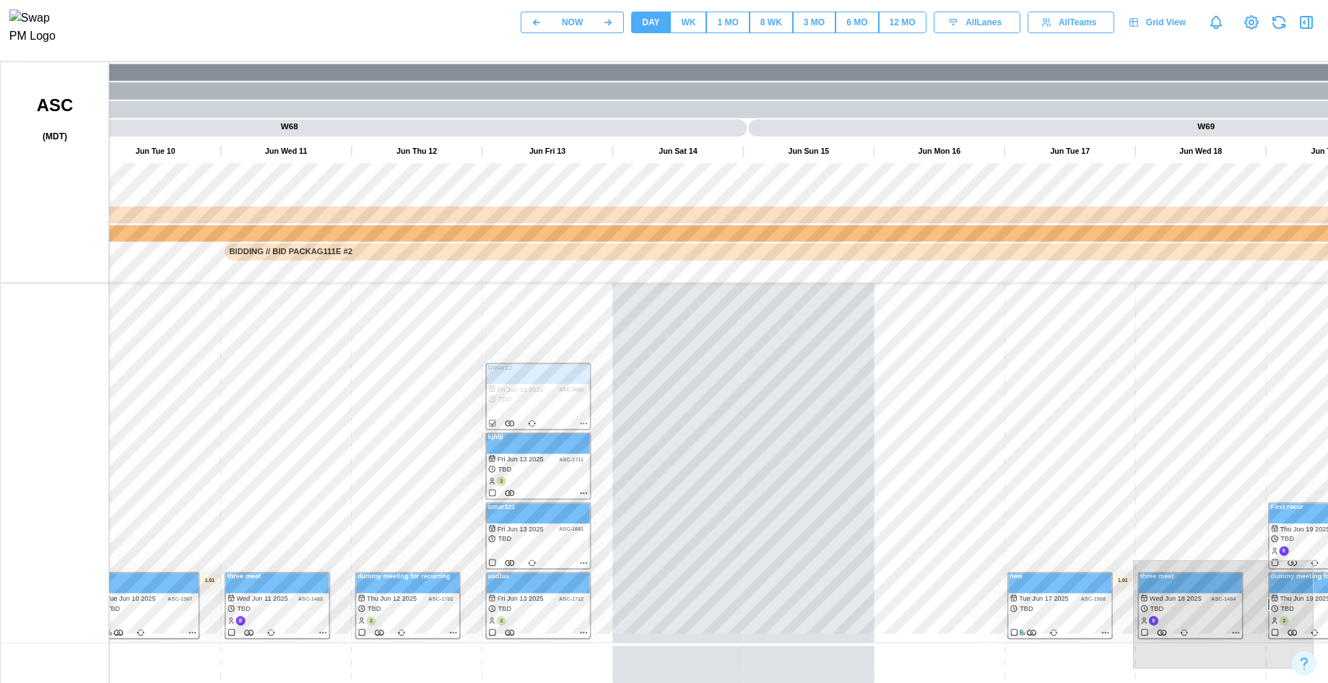
drag, startPoint x: 494, startPoint y: 614, endPoint x: 513, endPoint y: 658, distance: 48.8
click at [513, 658] on canvas at bounding box center [694, 423] width 1386 height 722
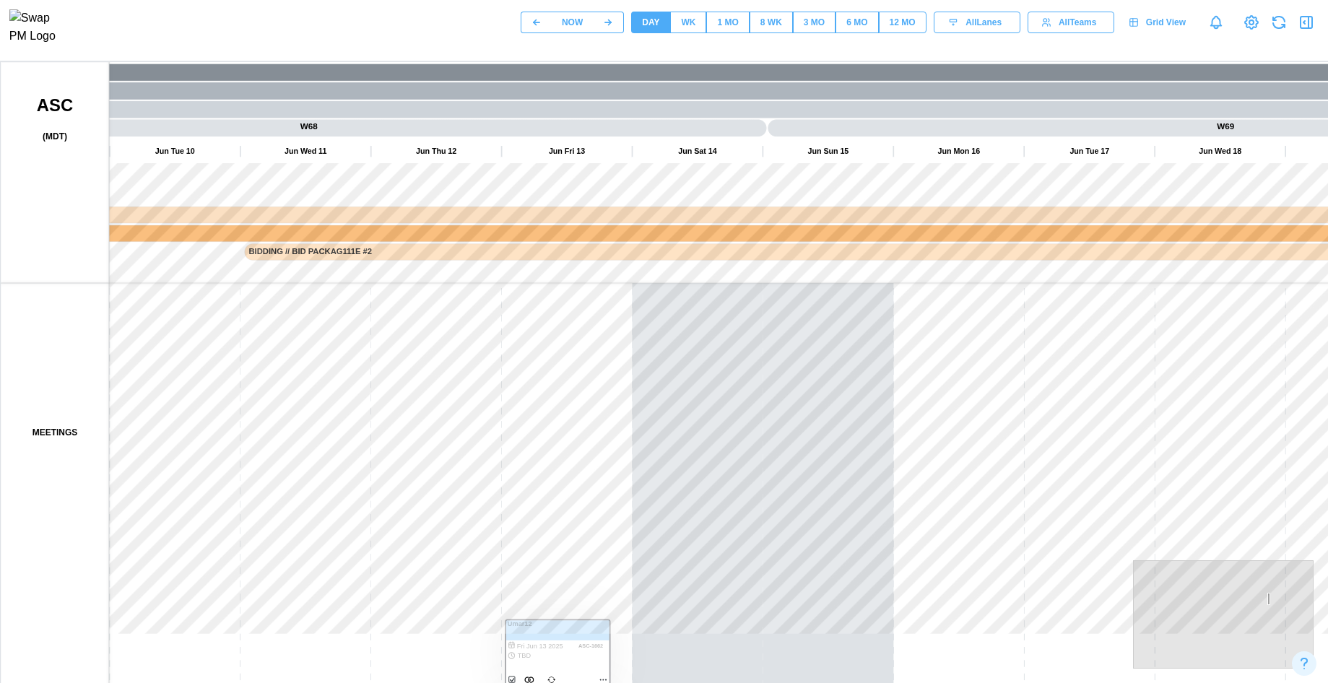
drag, startPoint x: 407, startPoint y: 354, endPoint x: 476, endPoint y: 650, distance: 303.1
click at [470, 669] on canvas at bounding box center [694, 423] width 1386 height 722
drag, startPoint x: 408, startPoint y: 629, endPoint x: 503, endPoint y: 683, distance: 109.2
click at [475, 682] on html "NOW DAY WK 1 MO 8 WK 3 MO 6 MO 12 MO All Lanes All Teams Grid View" at bounding box center [664, 391] width 1328 height 783
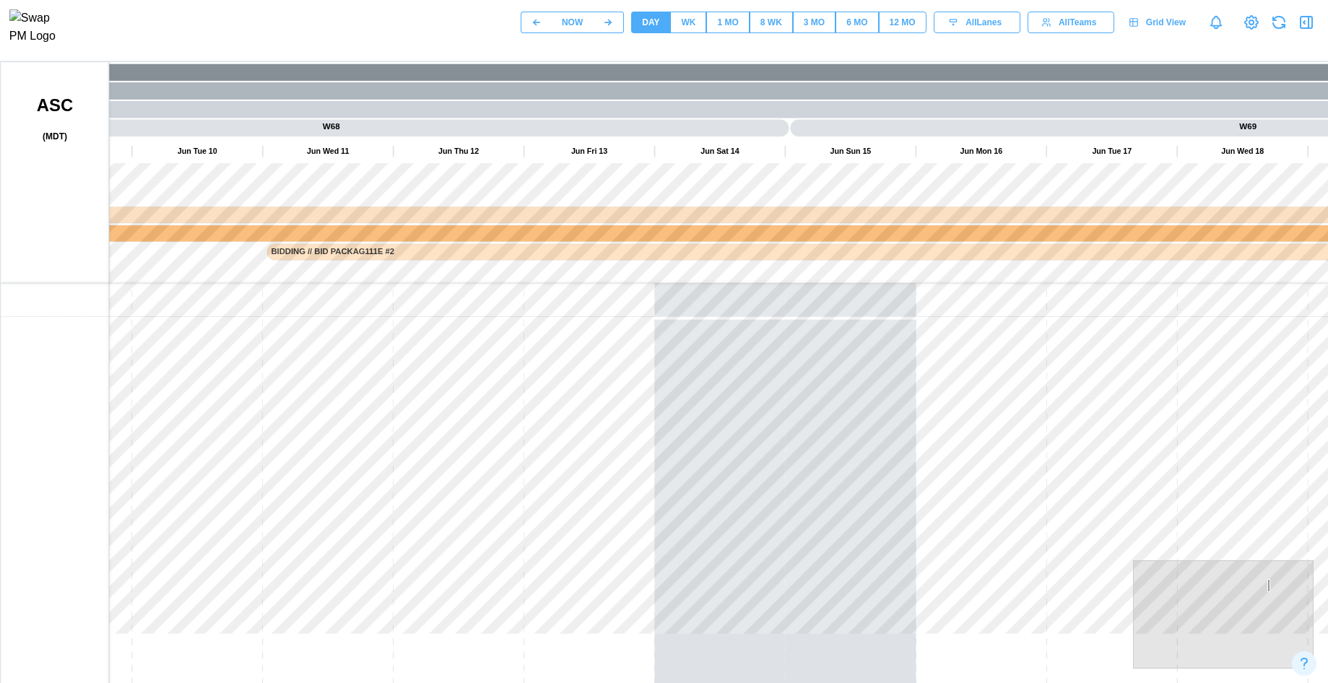
drag, startPoint x: 444, startPoint y: 671, endPoint x: 520, endPoint y: 578, distance: 119.5
click at [482, 682] on html "NOW DAY WK 1 MO 8 WK 3 MO 6 MO 12 MO All Lanes All Teams Grid View" at bounding box center [664, 391] width 1328 height 783
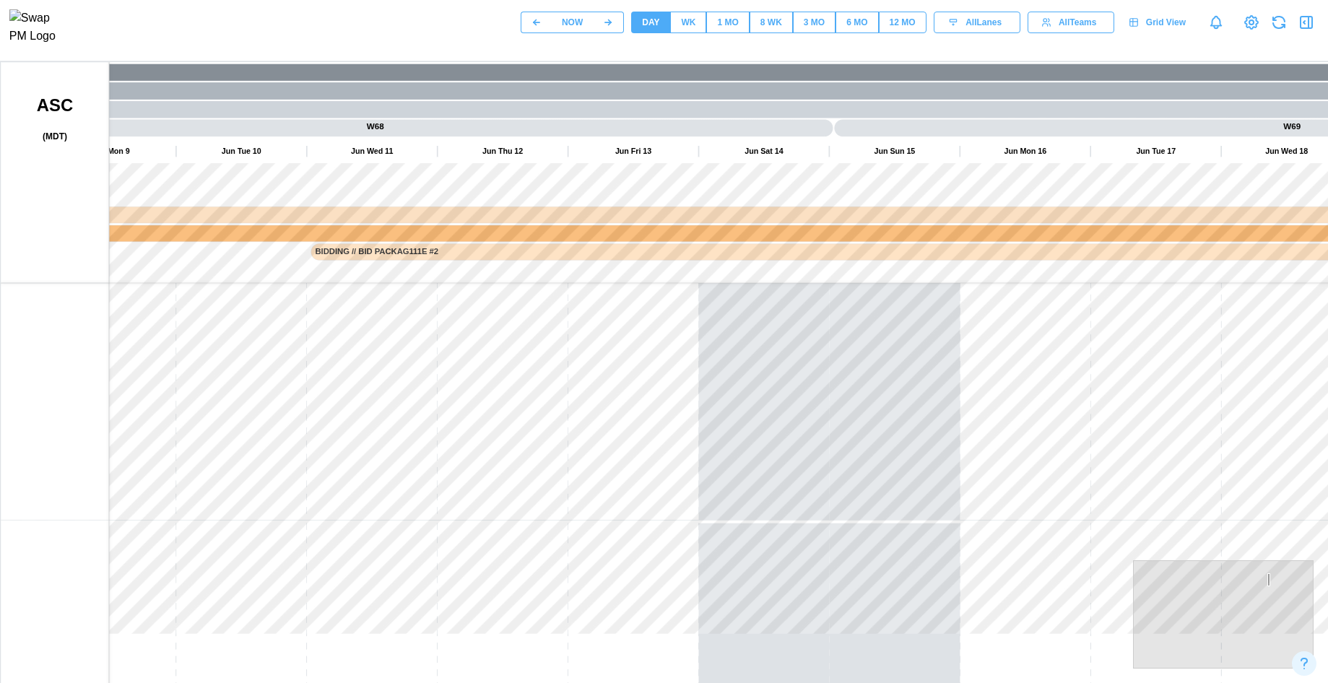
drag, startPoint x: 516, startPoint y: 364, endPoint x: 505, endPoint y: 600, distance: 236.3
click at [481, 634] on canvas at bounding box center [694, 423] width 1386 height 722
